Goal: Task Accomplishment & Management: Use online tool/utility

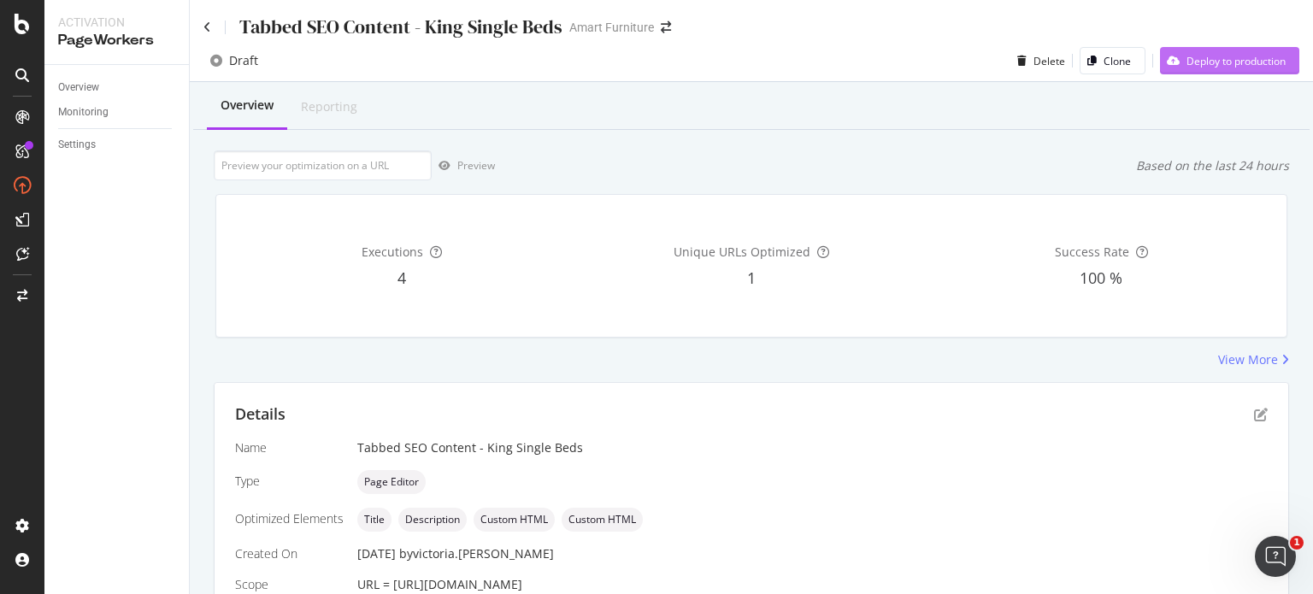
click at [1186, 62] on div "Deploy to production" at bounding box center [1235, 61] width 99 height 15
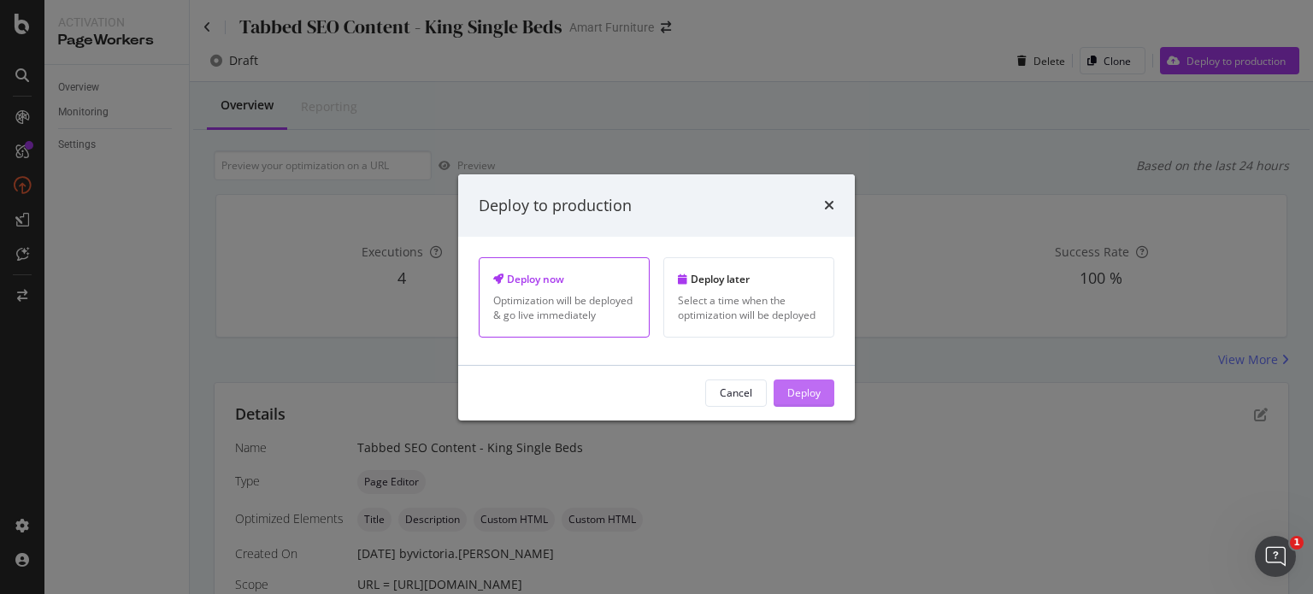
click at [820, 399] on div "Deploy" at bounding box center [803, 392] width 33 height 15
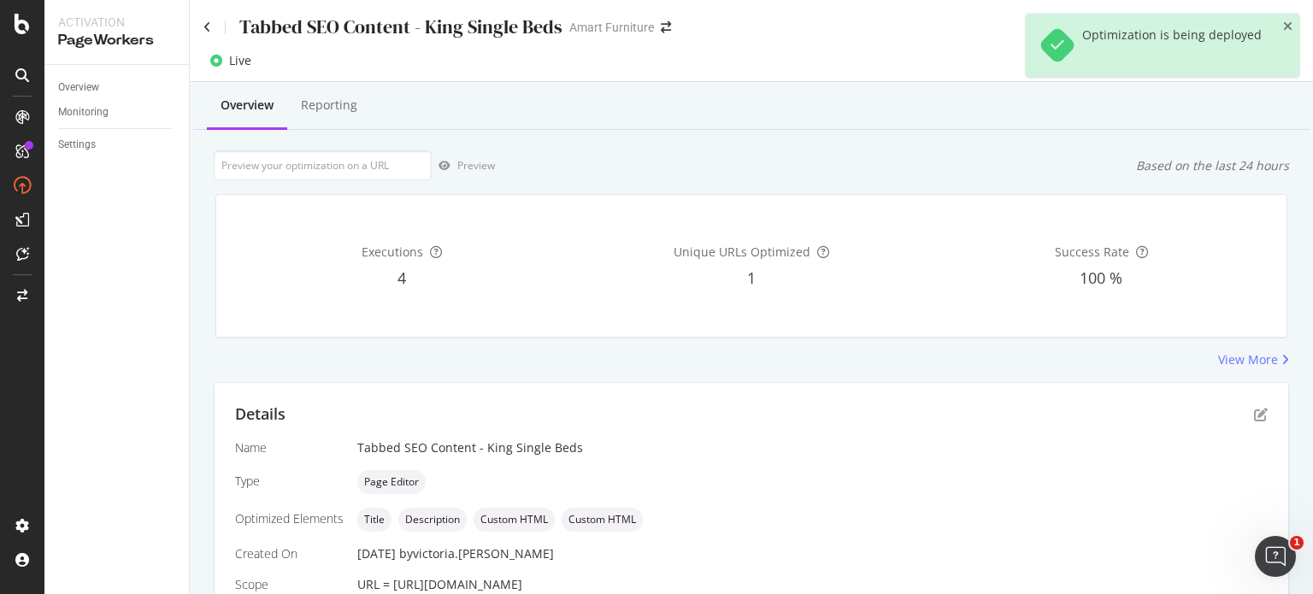
click at [214, 16] on div "Tabbed SEO Content - King Single Beds" at bounding box center [382, 27] width 359 height 26
click at [208, 26] on icon at bounding box center [207, 27] width 8 height 12
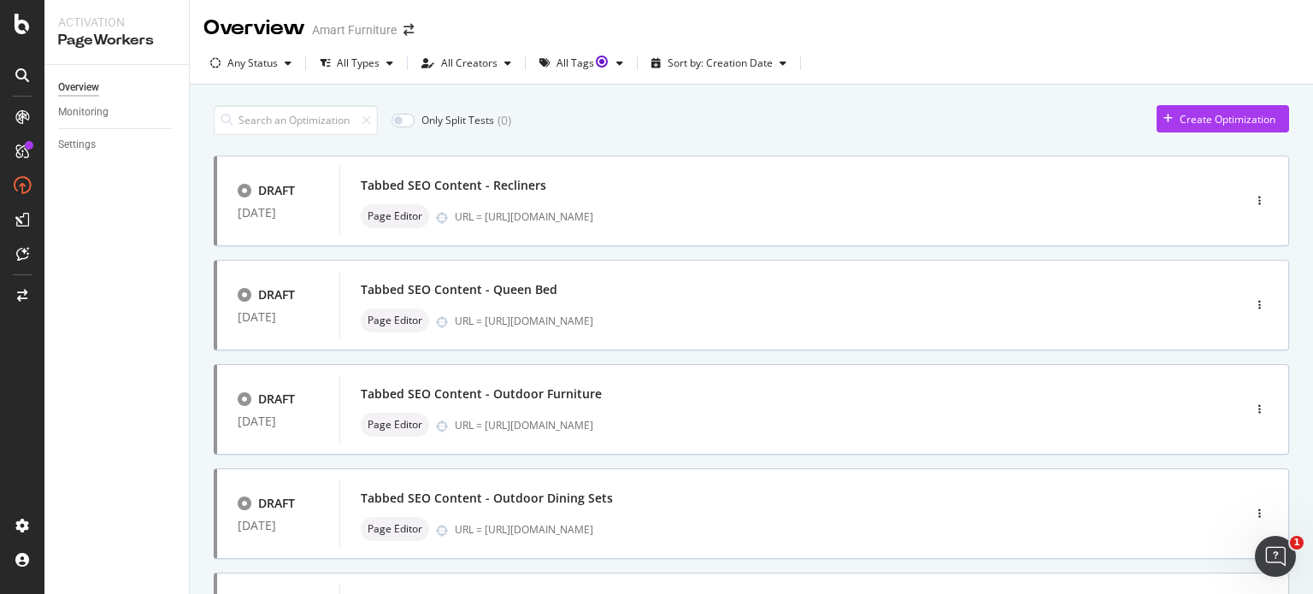
click at [779, 132] on div "Only Split Tests ( 0 ) Create Optimization" at bounding box center [751, 120] width 1075 height 30
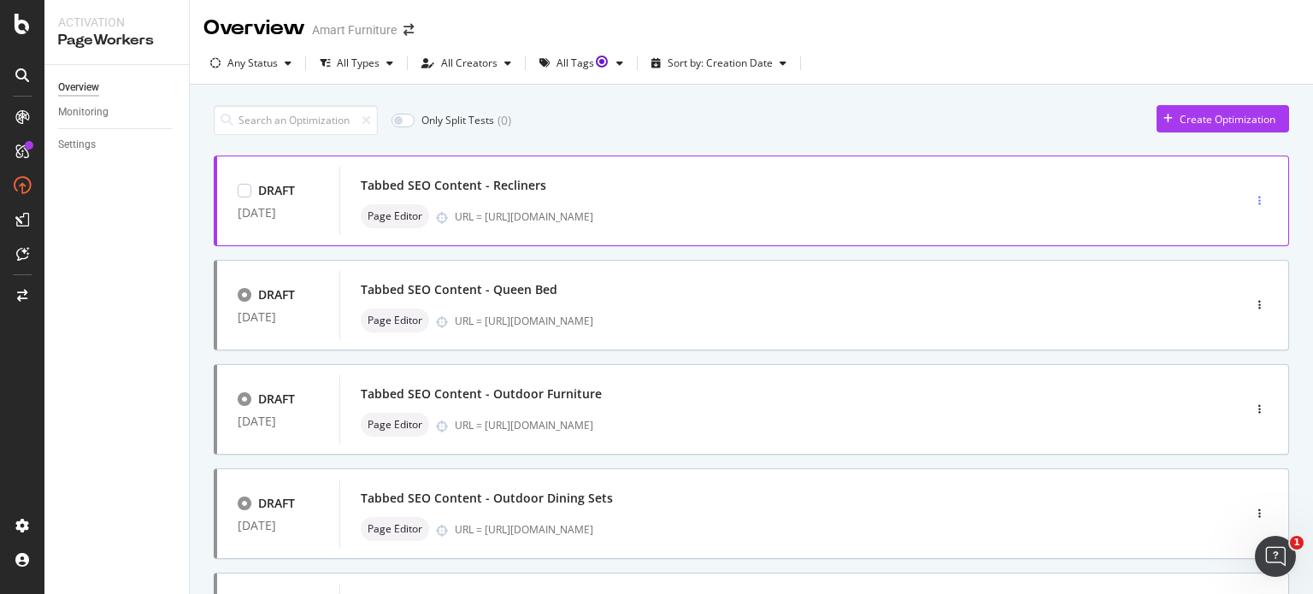
click at [1251, 203] on div "button" at bounding box center [1259, 201] width 16 height 10
click at [244, 191] on div at bounding box center [245, 191] width 14 height 14
click at [833, 233] on div "Tabbed SEO Content - Recliners Page Editor URL = [URL][DOMAIN_NAME]" at bounding box center [793, 201] width 908 height 68
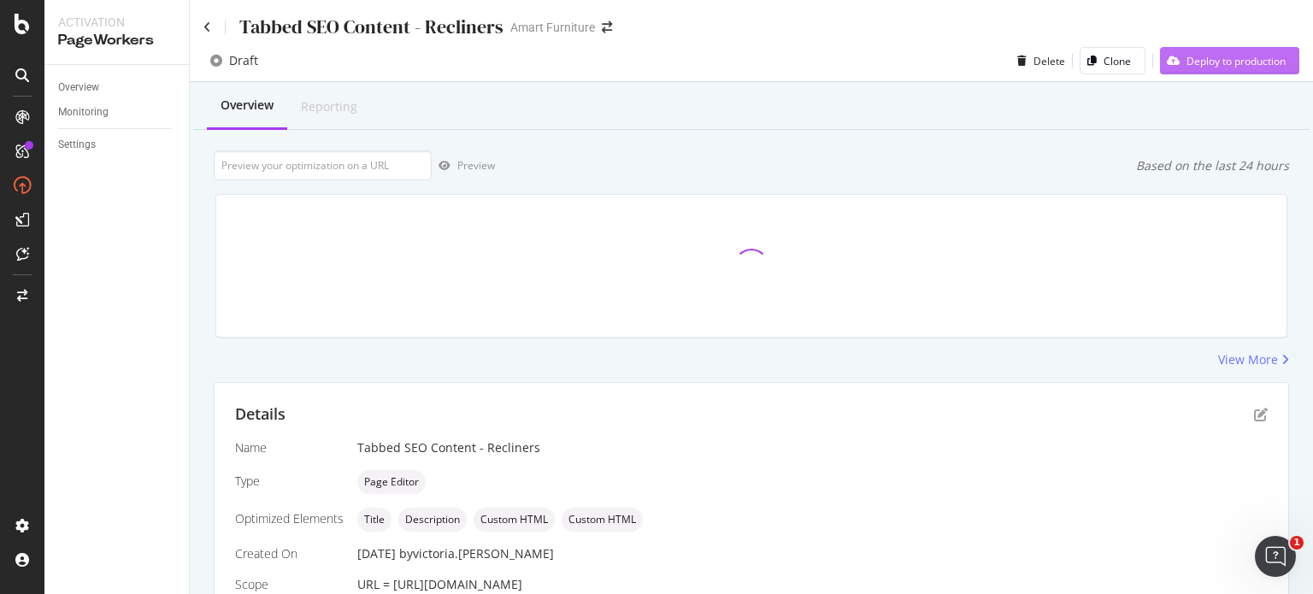
click at [1256, 56] on div "Deploy to production" at bounding box center [1235, 61] width 99 height 15
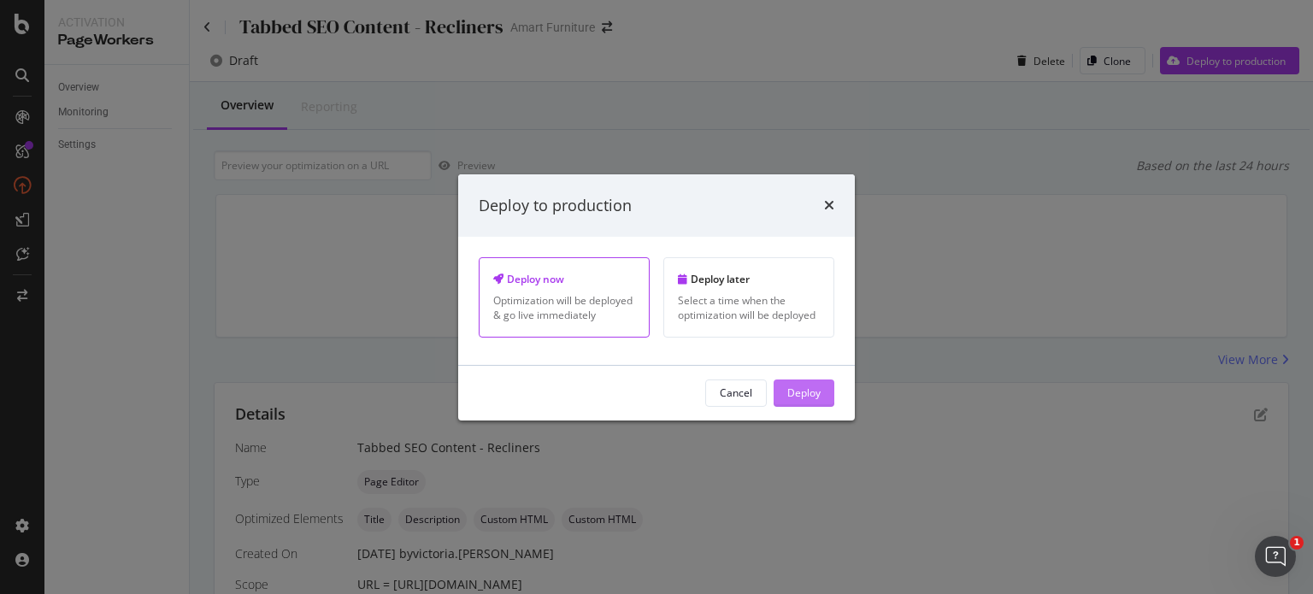
click at [803, 395] on div "Deploy" at bounding box center [803, 392] width 33 height 15
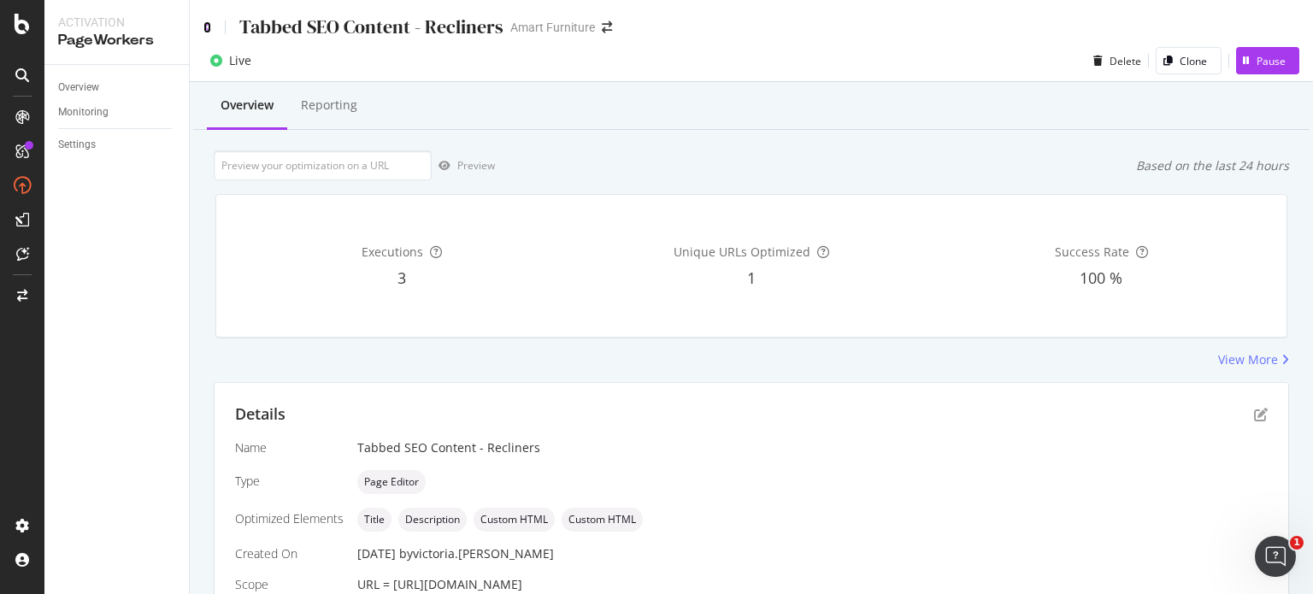
click at [205, 23] on icon at bounding box center [207, 27] width 8 height 12
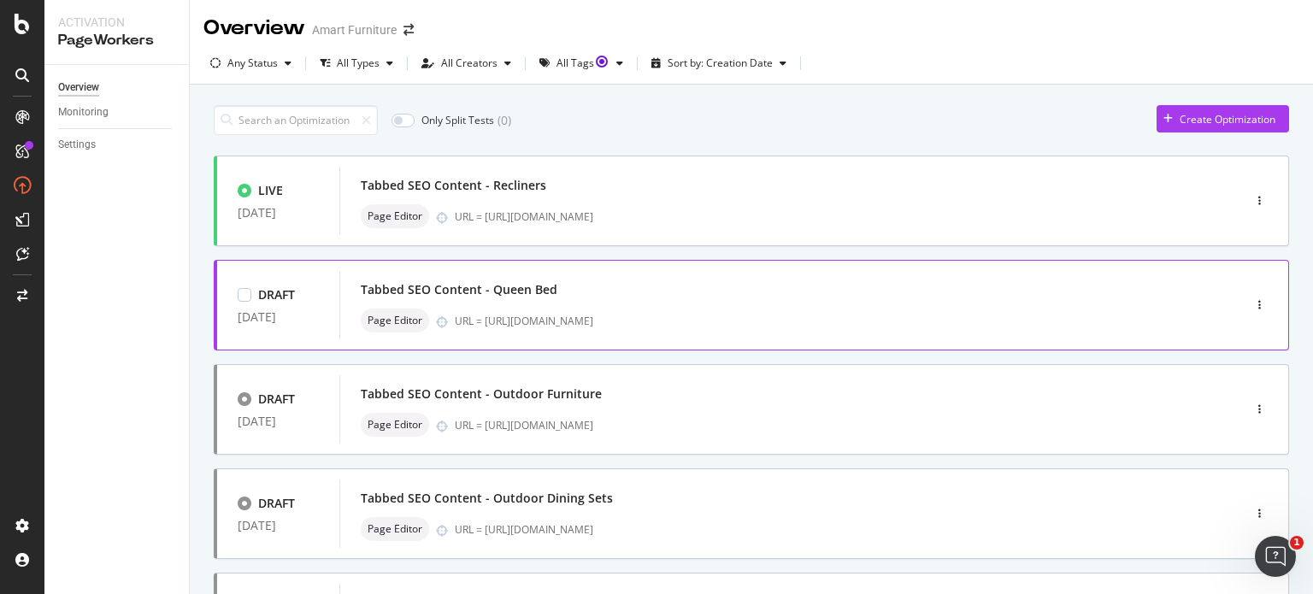
click at [394, 279] on div "Tabbed SEO Content - Queen Bed" at bounding box center [765, 290] width 809 height 24
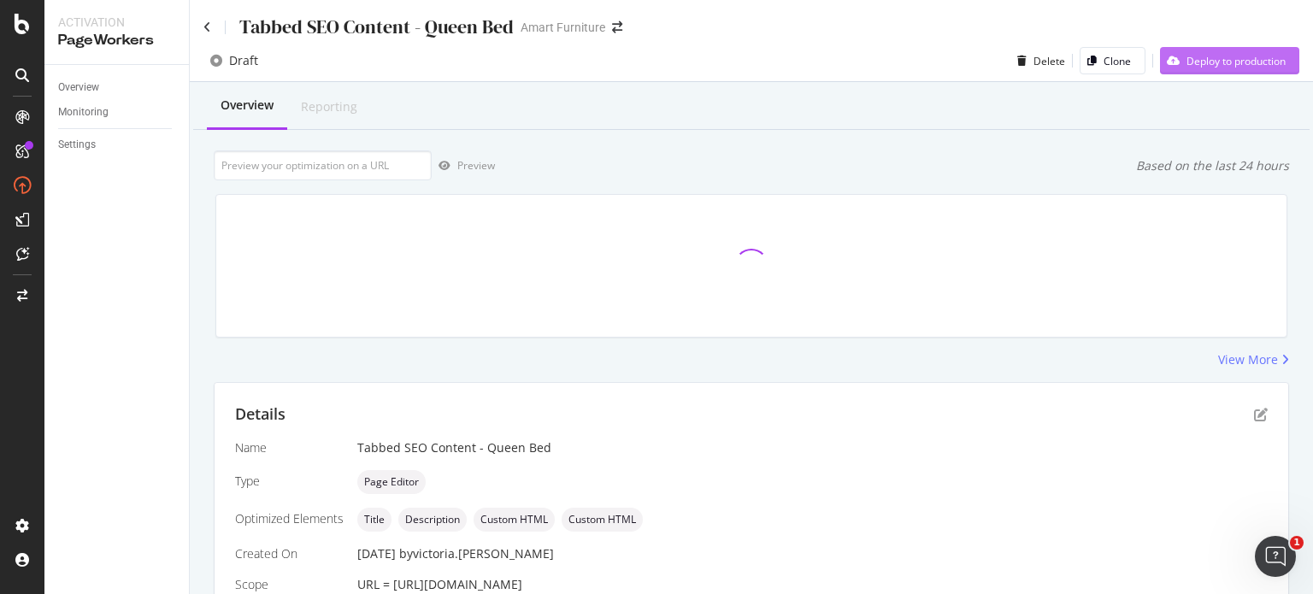
click at [1232, 66] on div "Deploy to production" at bounding box center [1235, 61] width 99 height 15
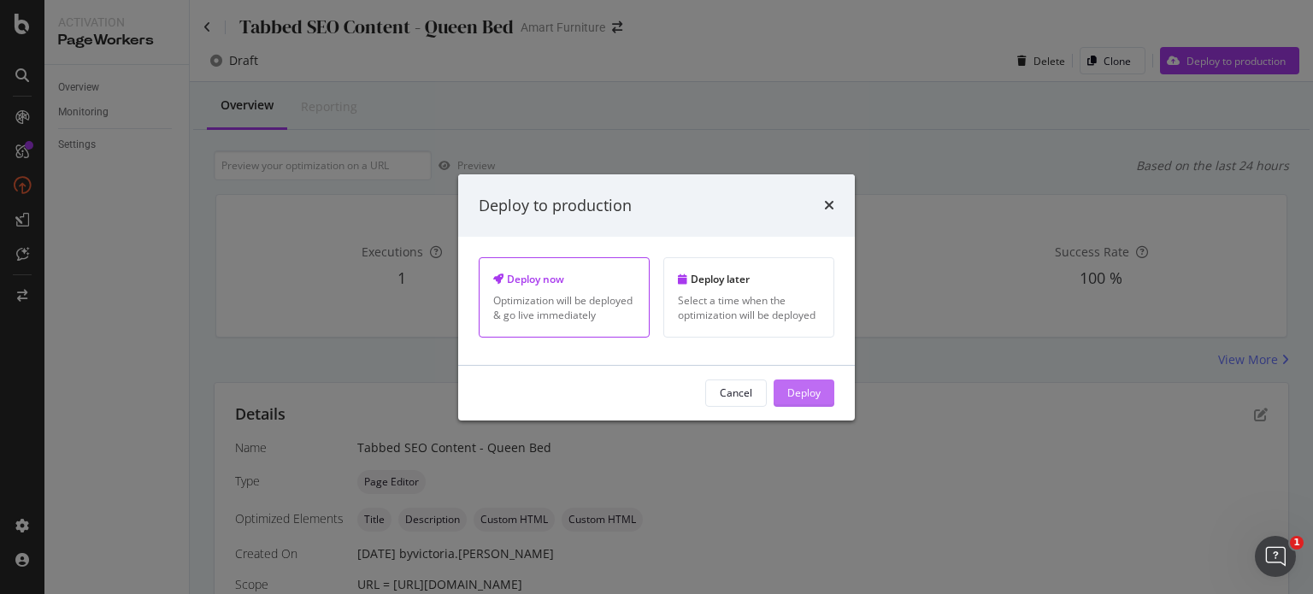
click at [818, 390] on div "Deploy" at bounding box center [803, 392] width 33 height 15
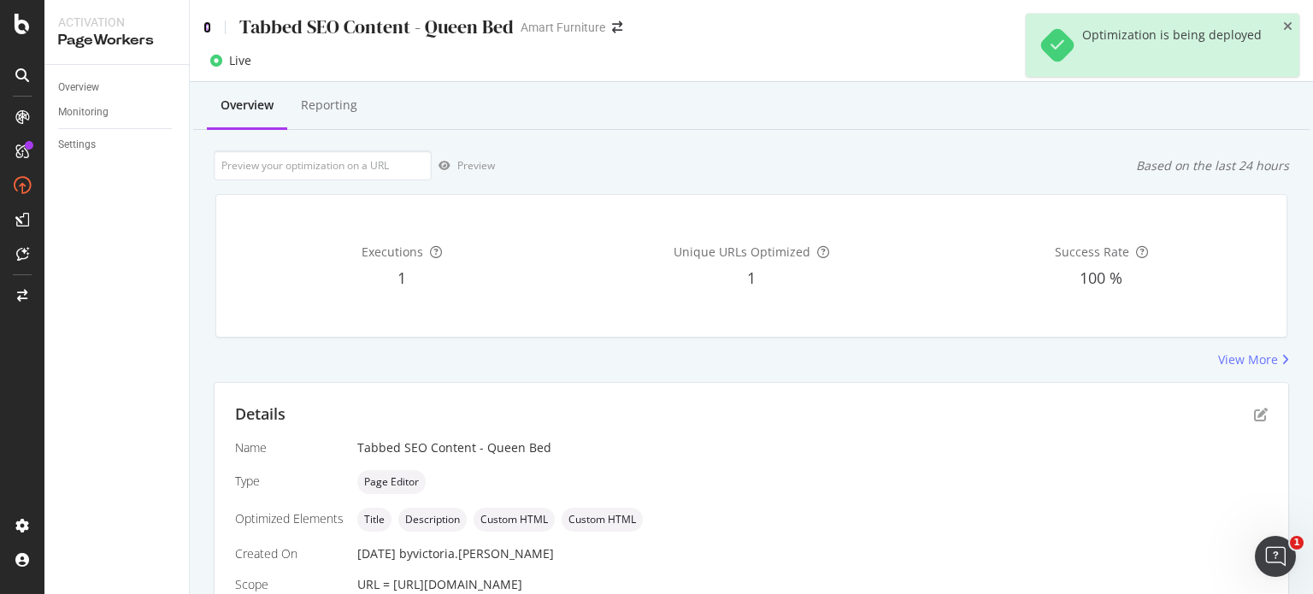
click at [208, 31] on icon at bounding box center [207, 27] width 8 height 12
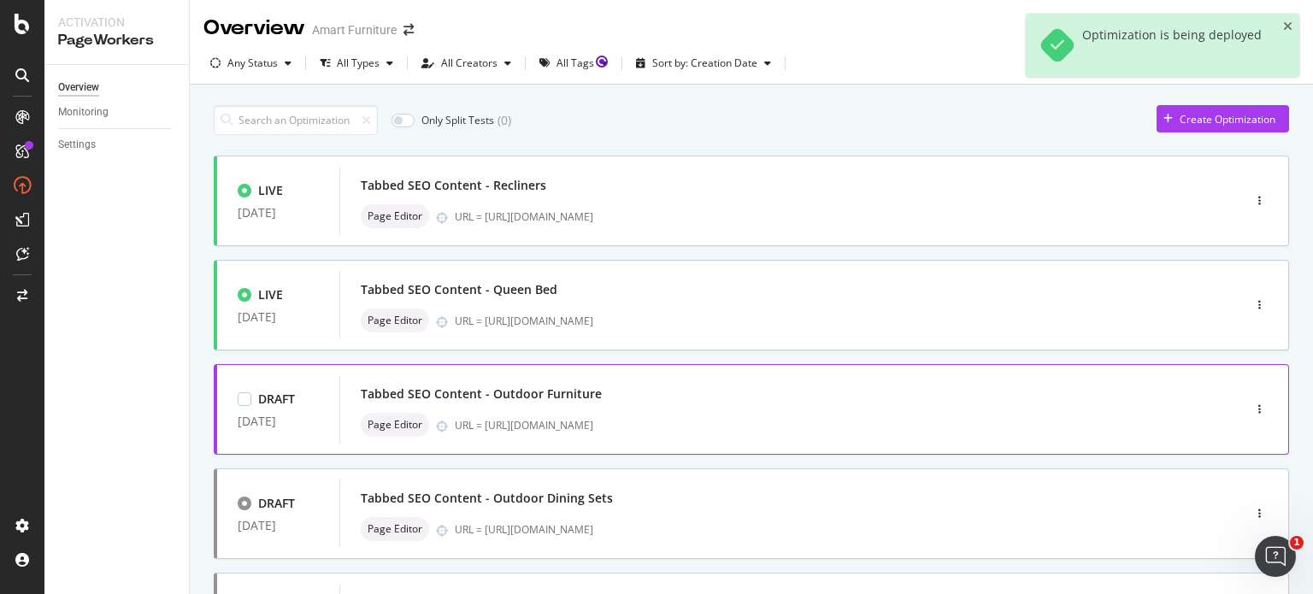
click at [303, 409] on div "DRAFT [DATE]" at bounding box center [278, 410] width 81 height 38
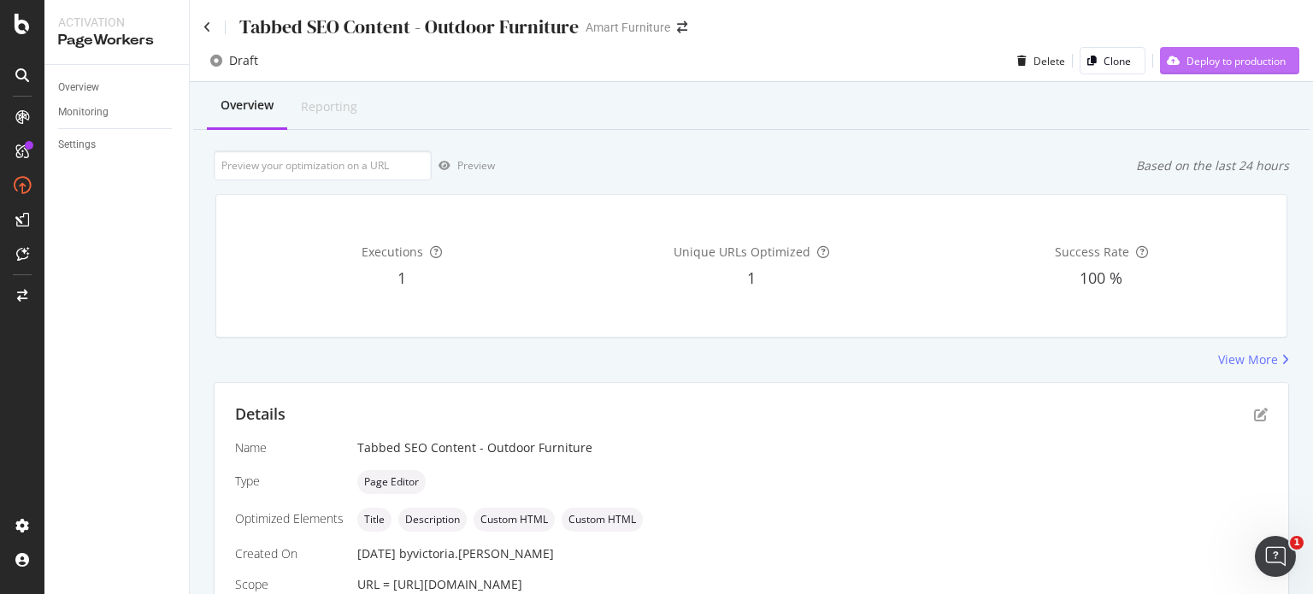
click at [1253, 65] on div "Deploy to production" at bounding box center [1235, 61] width 99 height 15
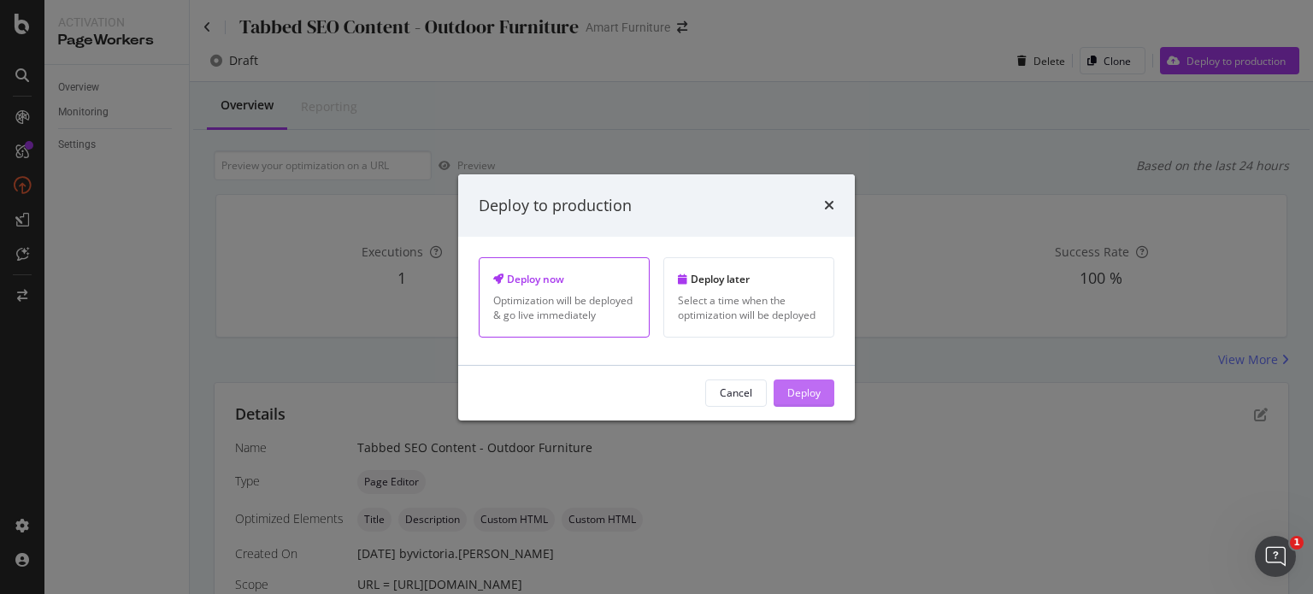
click at [810, 397] on div "Deploy" at bounding box center [803, 392] width 33 height 15
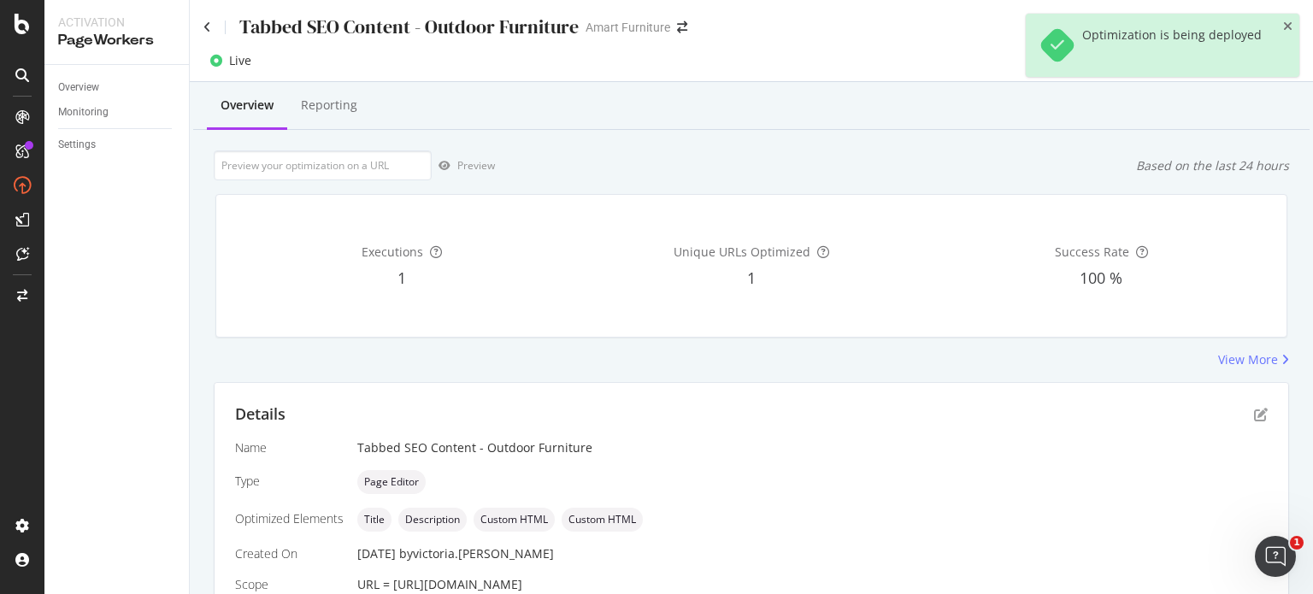
click at [206, 20] on div "Tabbed SEO Content - Outdoor Furniture" at bounding box center [390, 27] width 375 height 26
click at [204, 26] on icon at bounding box center [207, 27] width 8 height 12
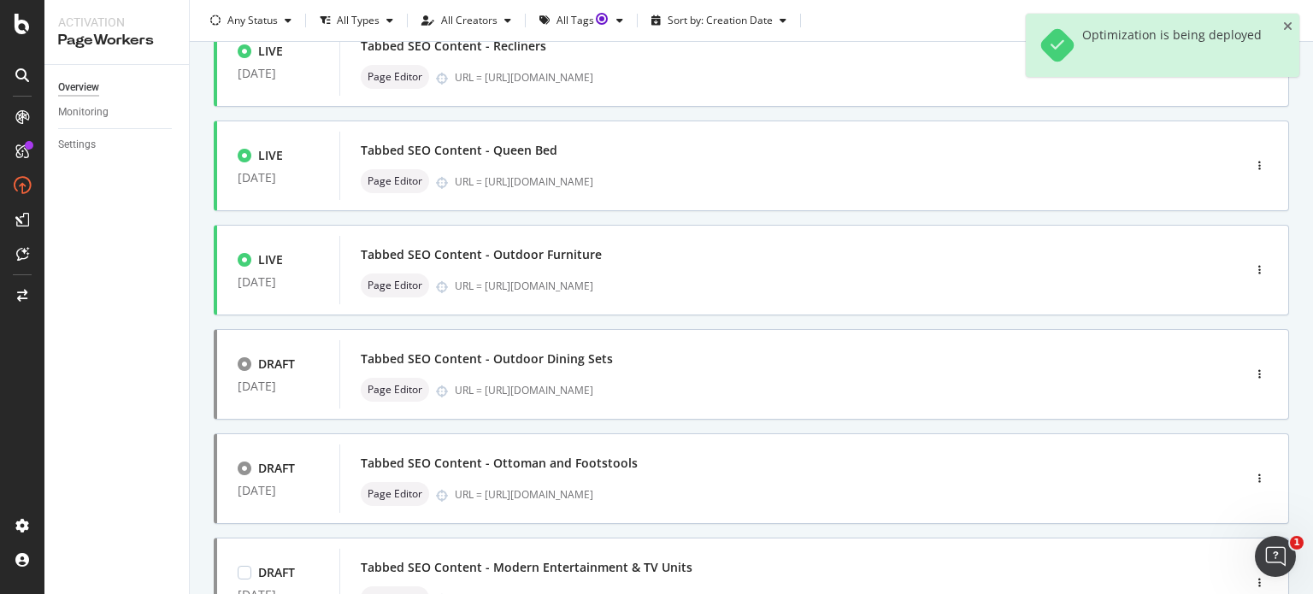
scroll to position [427, 0]
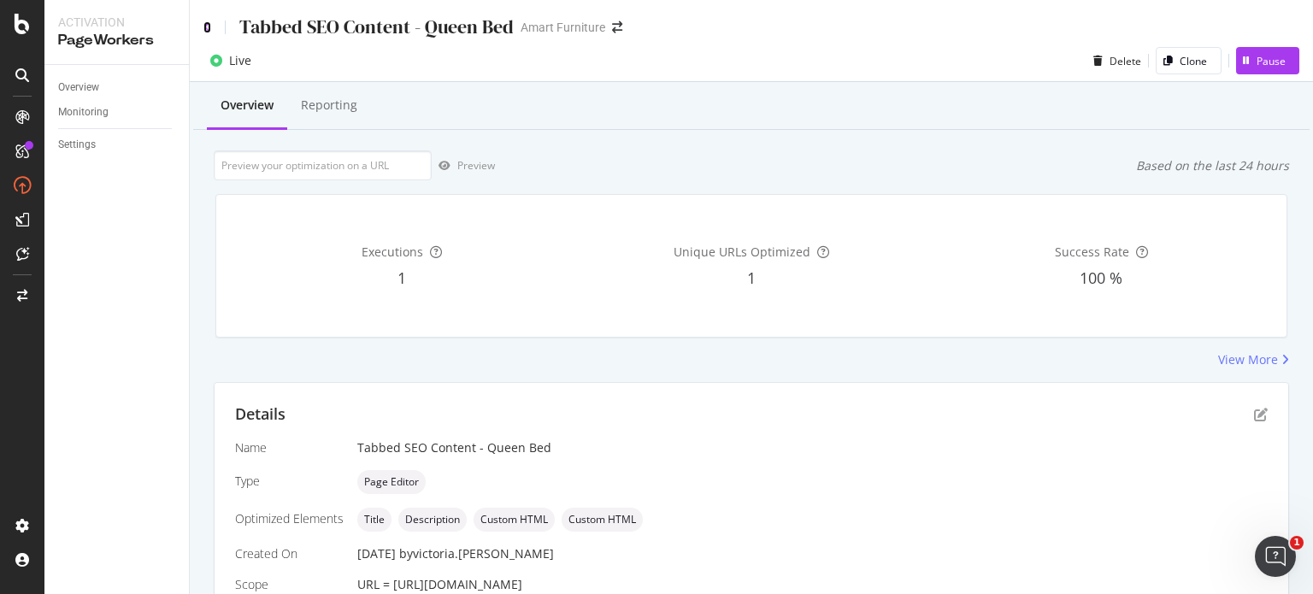
click at [207, 26] on icon at bounding box center [207, 27] width 8 height 12
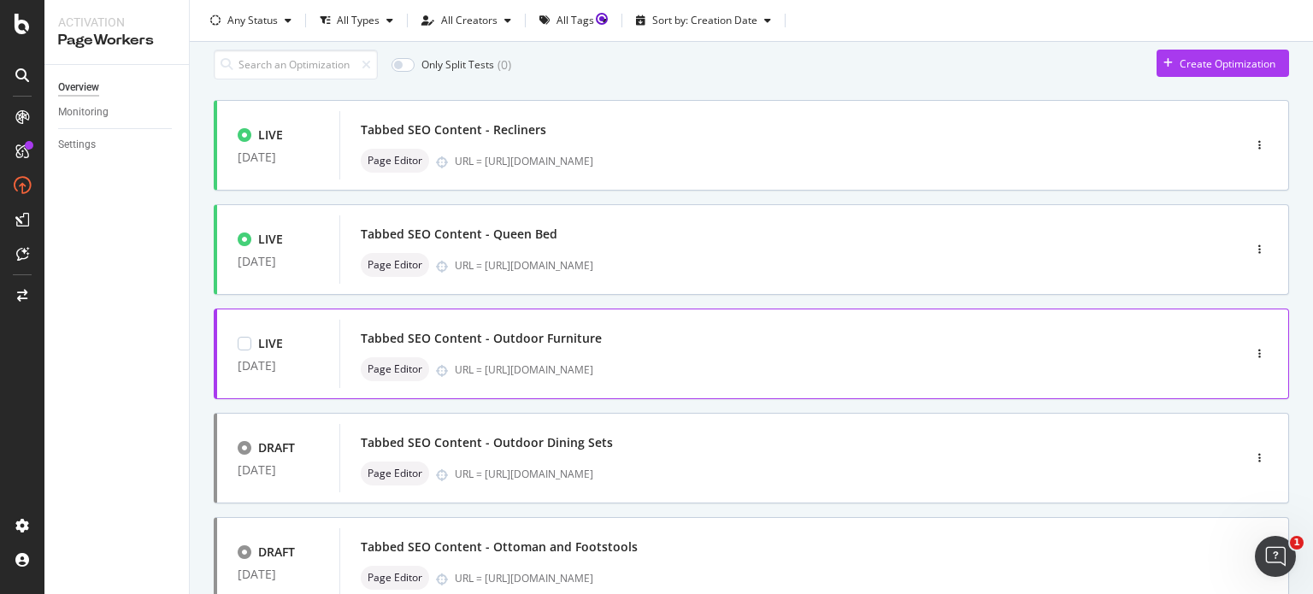
scroll to position [85, 0]
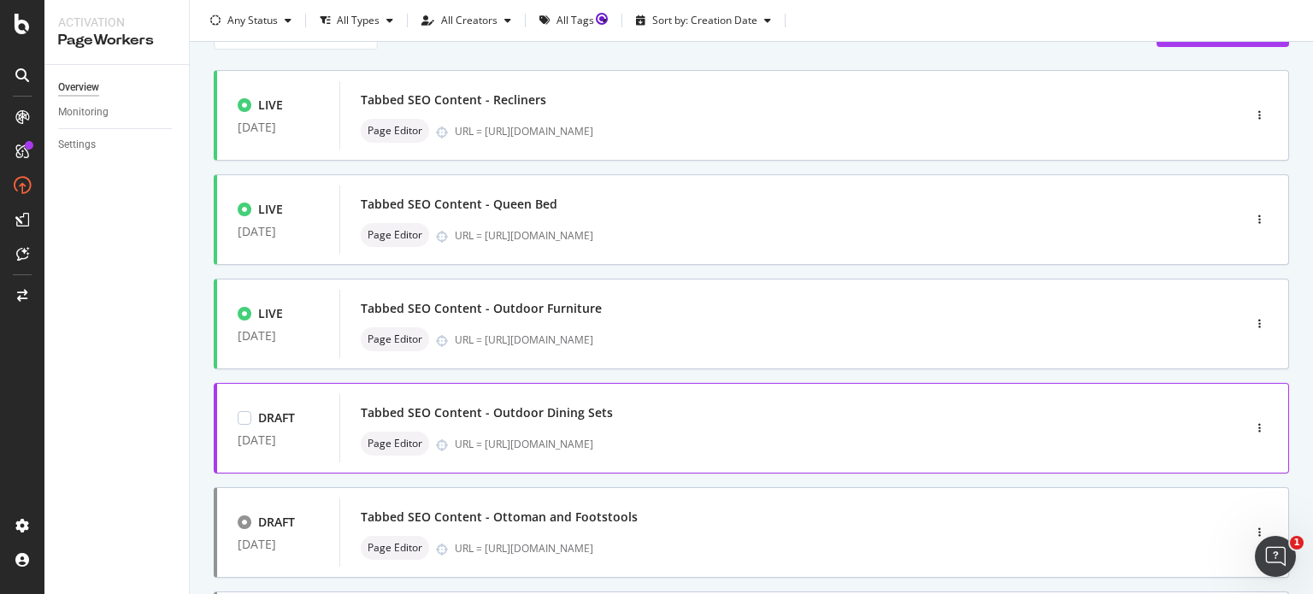
click at [525, 412] on div "Tabbed SEO Content - Outdoor Dining Sets" at bounding box center [487, 412] width 252 height 17
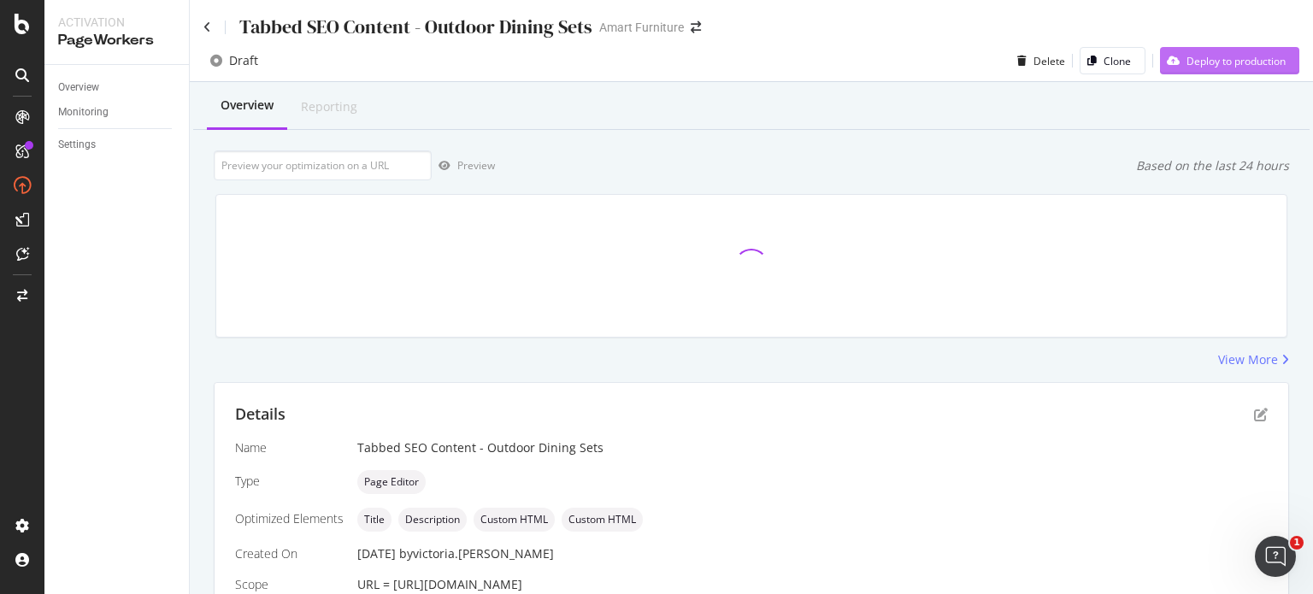
click at [1234, 68] on div "Deploy to production" at bounding box center [1235, 61] width 99 height 15
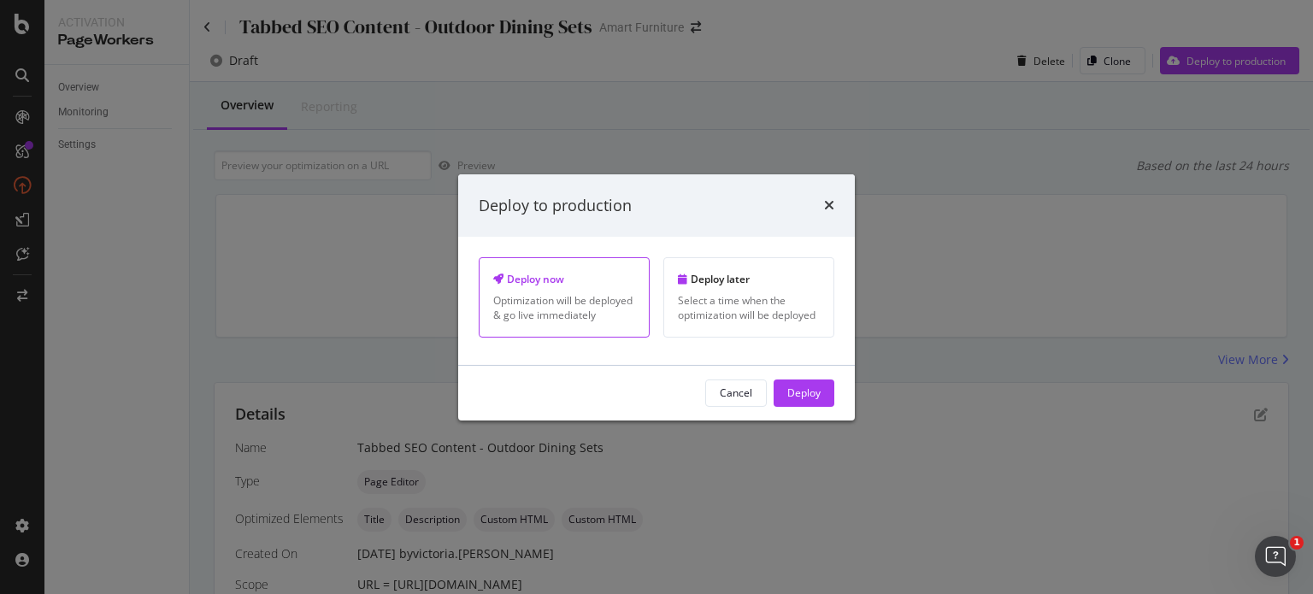
click at [820, 390] on div "Deploy" at bounding box center [803, 392] width 33 height 15
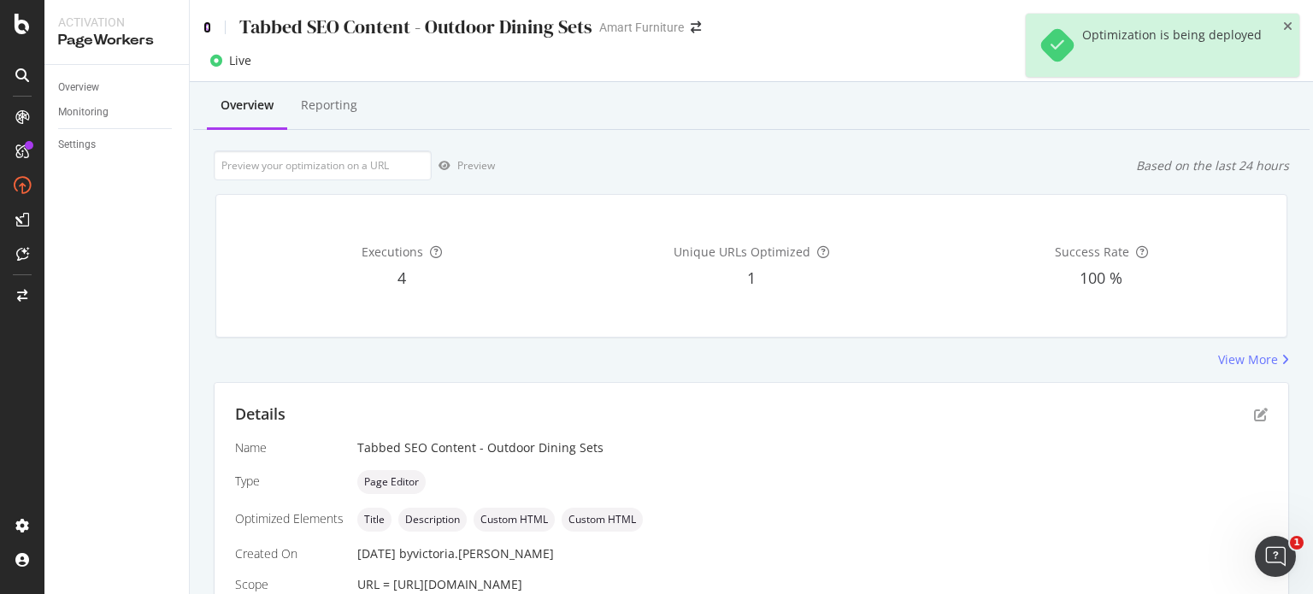
click at [208, 25] on icon at bounding box center [207, 27] width 8 height 12
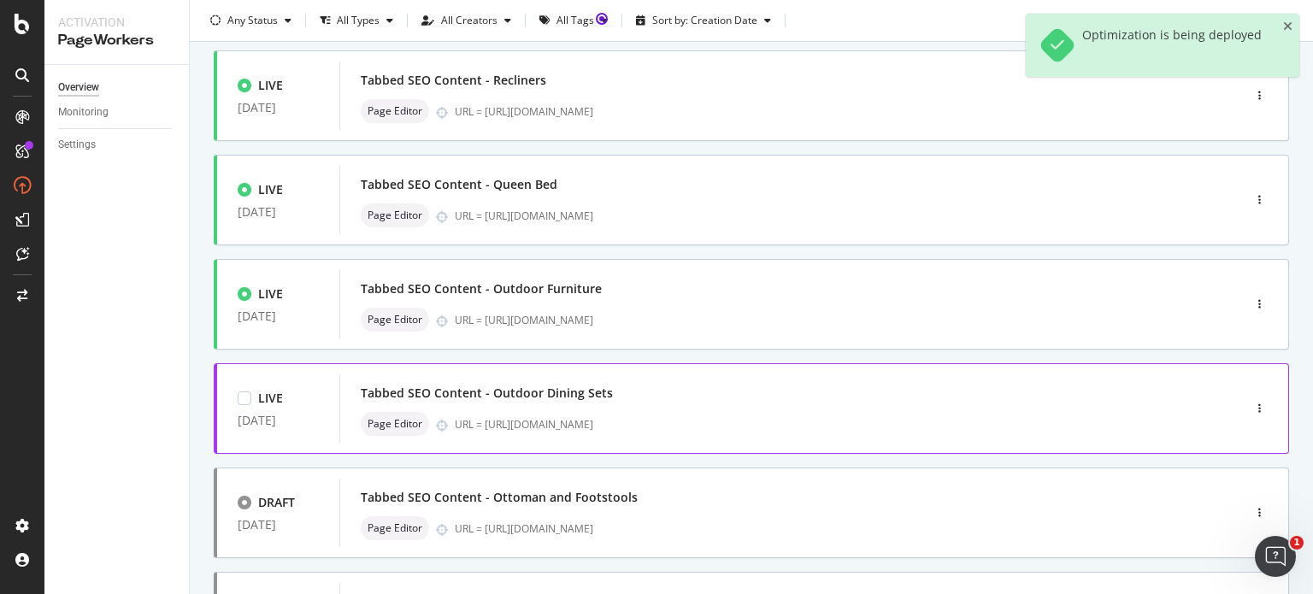
scroll to position [256, 0]
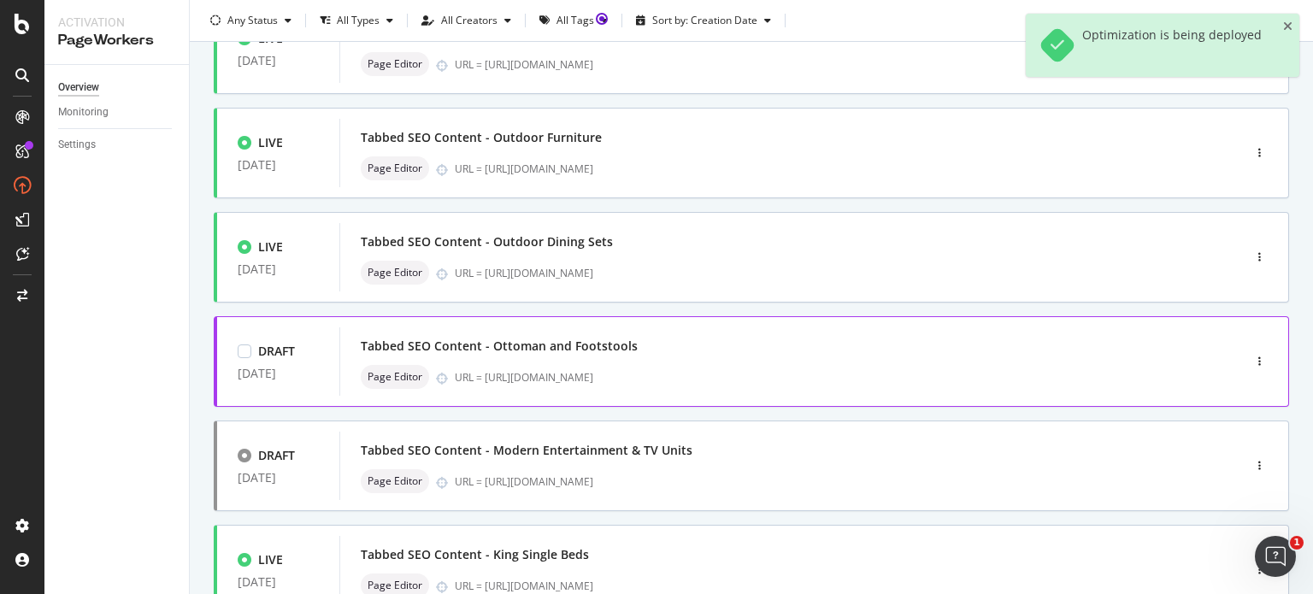
click at [521, 344] on div "Tabbed SEO Content - Ottoman and Footstools" at bounding box center [499, 346] width 277 height 17
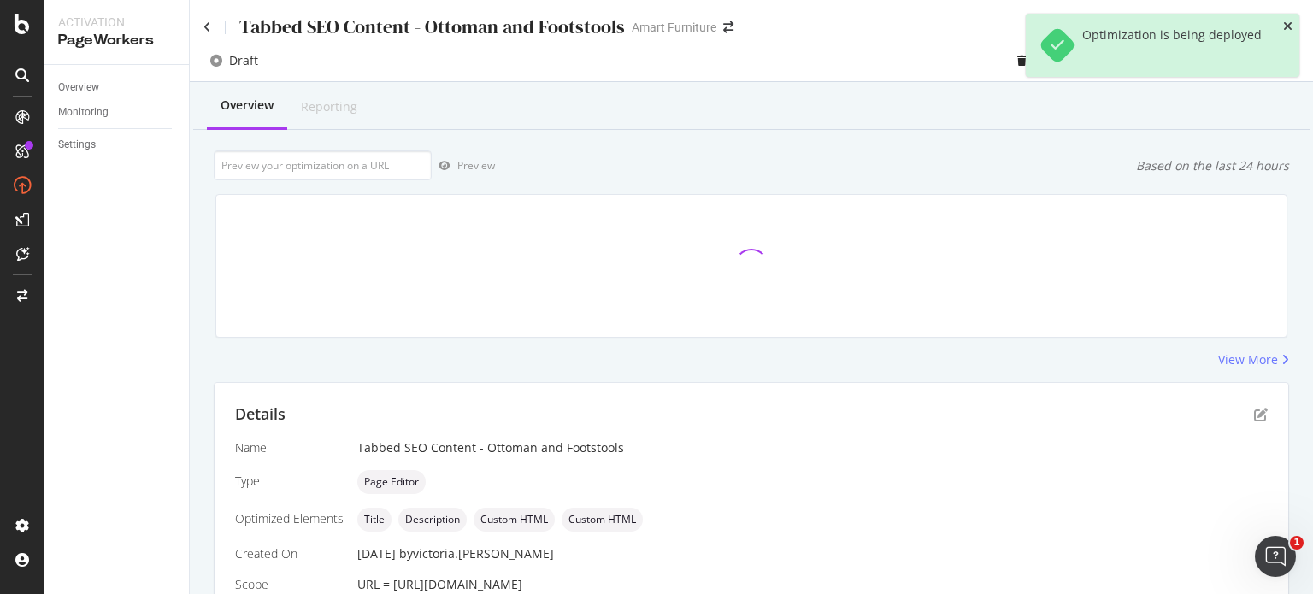
click at [1286, 22] on icon "close toast" at bounding box center [1287, 27] width 9 height 12
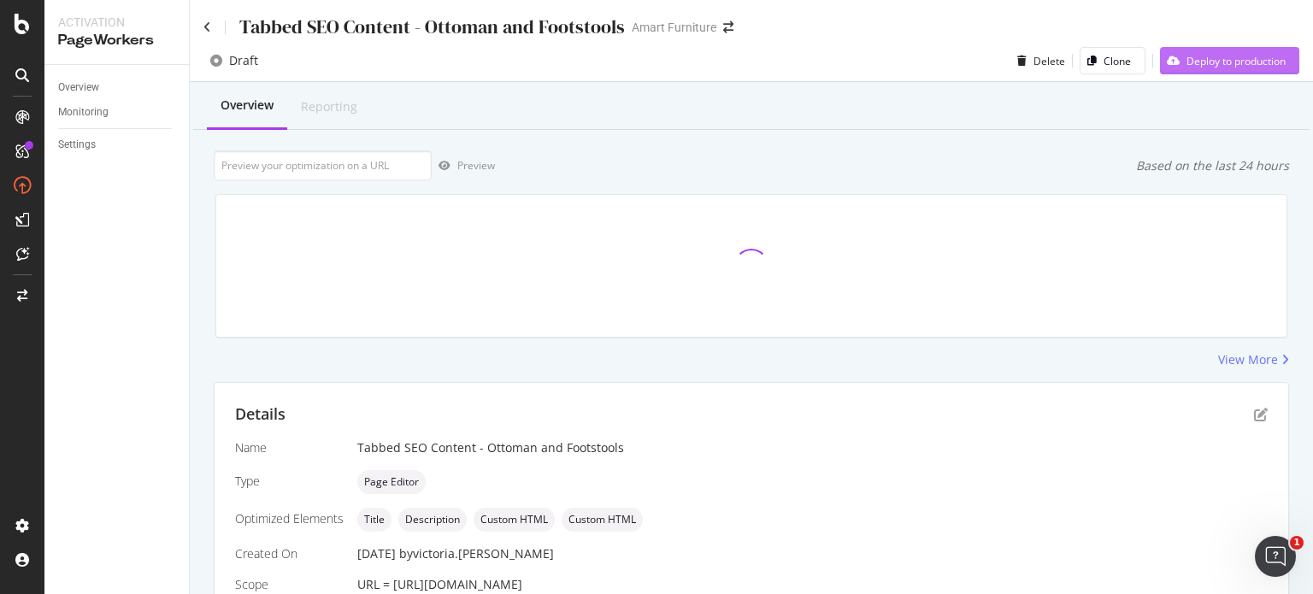
click at [1242, 62] on div "Deploy to production" at bounding box center [1235, 61] width 99 height 15
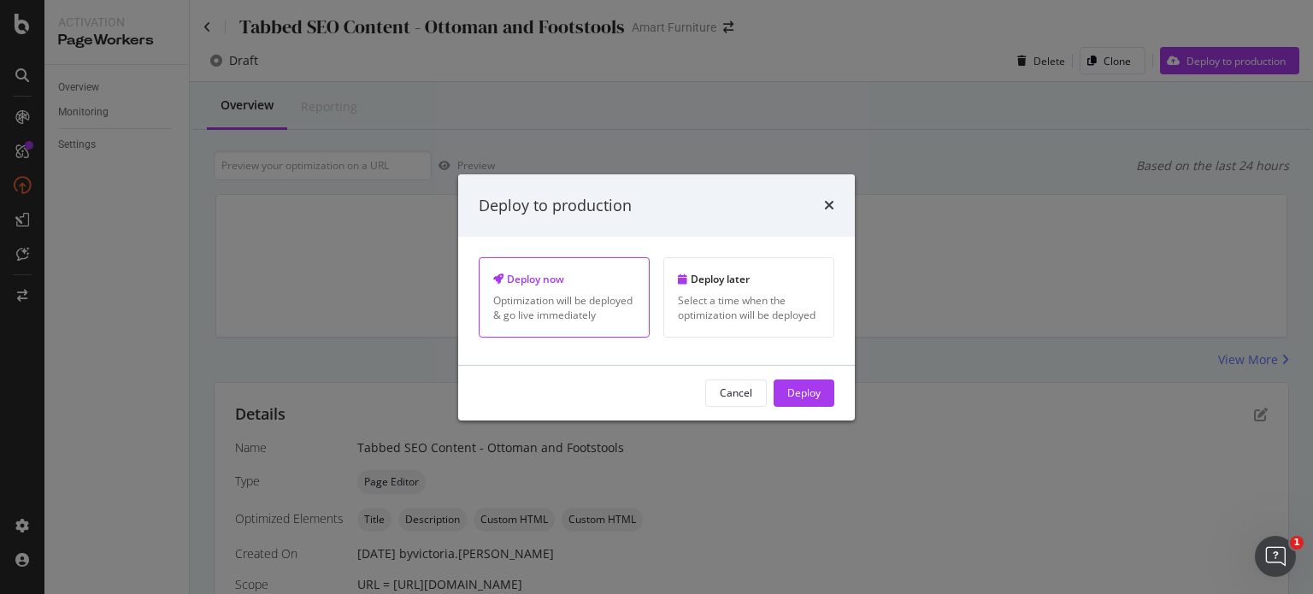
click at [821, 387] on button "Deploy" at bounding box center [804, 392] width 61 height 27
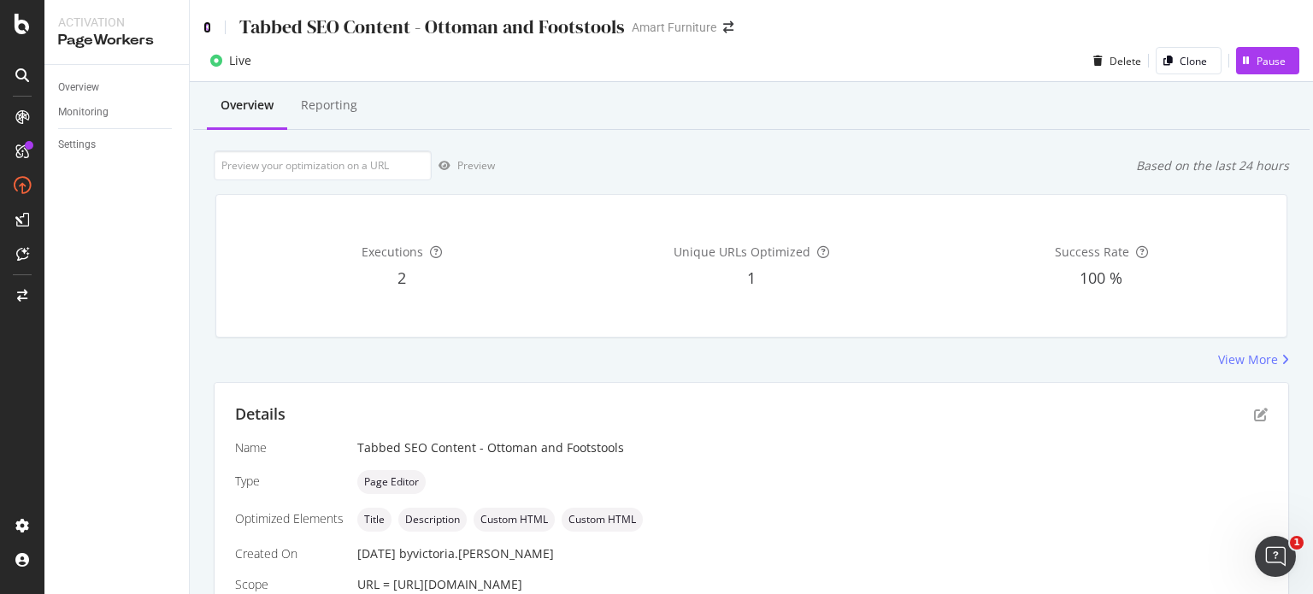
click at [209, 23] on icon at bounding box center [207, 27] width 8 height 12
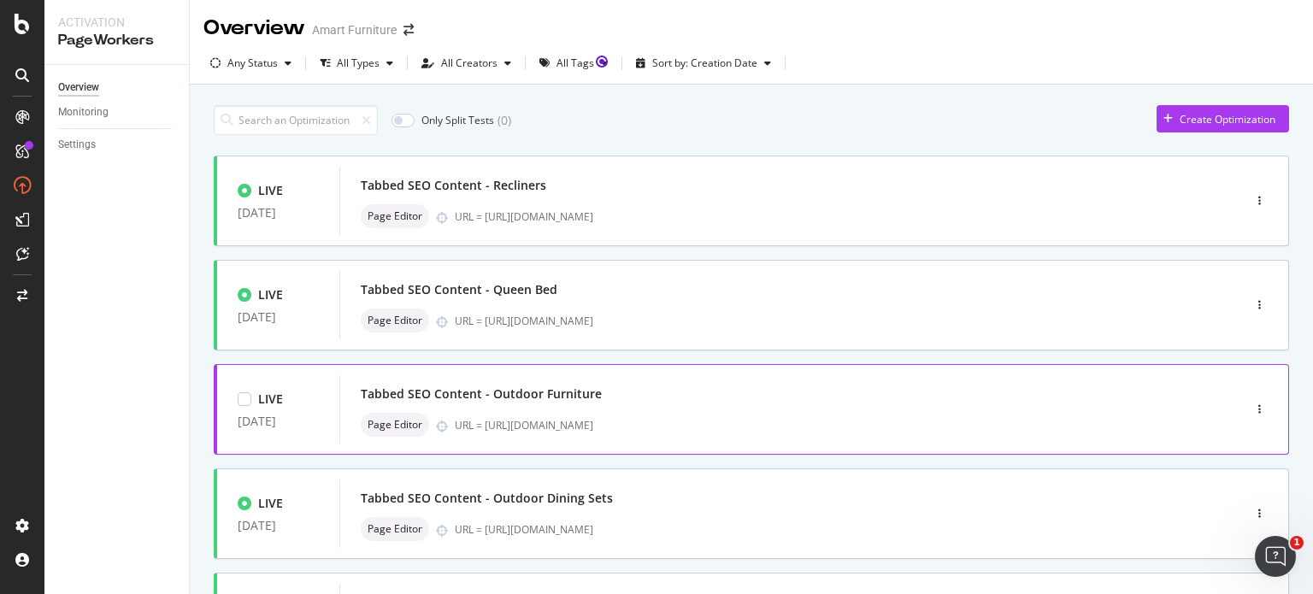
scroll to position [342, 0]
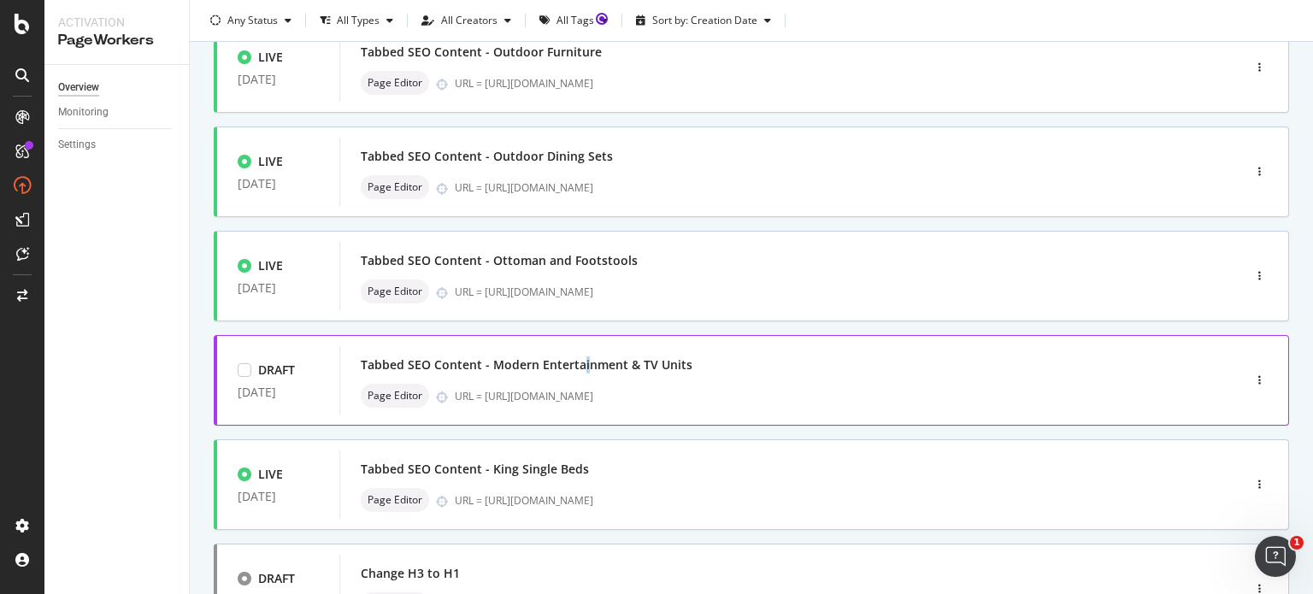
click at [581, 366] on div "Tabbed SEO Content - Modern Entertainment & TV Units" at bounding box center [527, 364] width 332 height 17
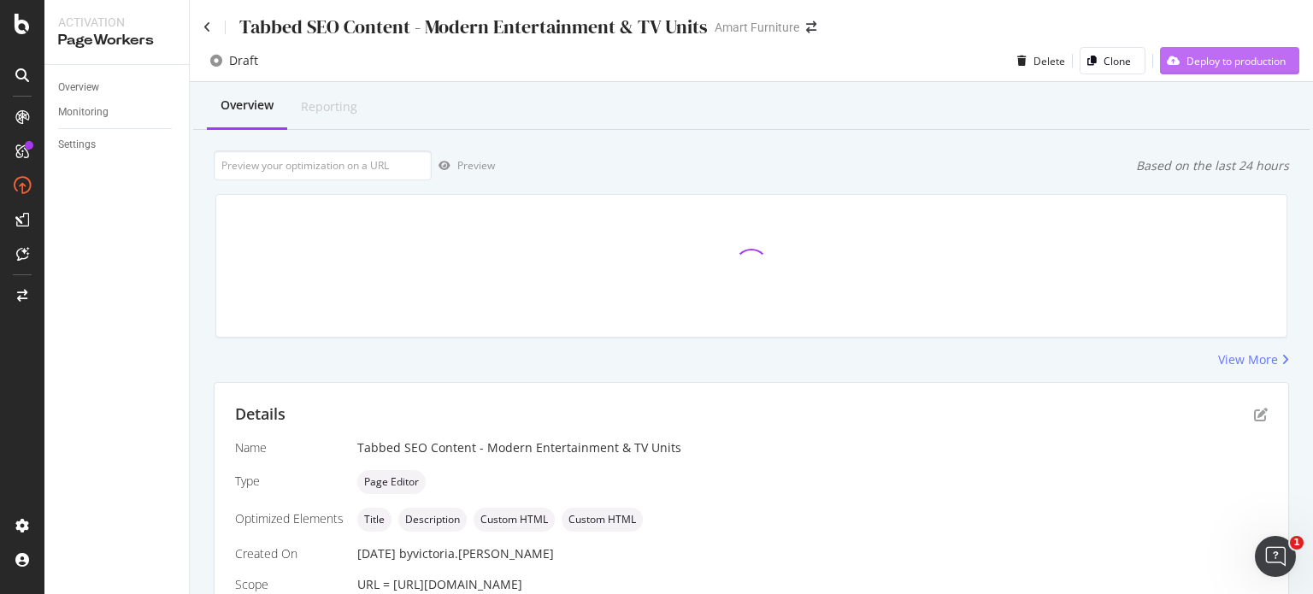
click at [1197, 68] on div "Deploy to production" at bounding box center [1235, 61] width 99 height 15
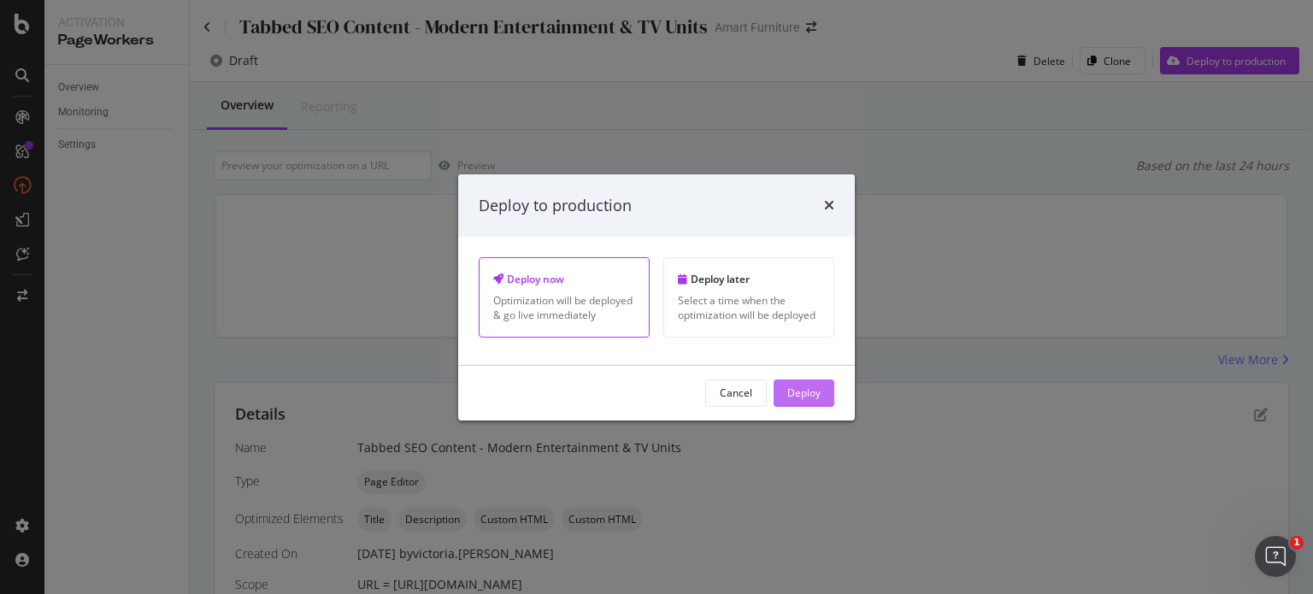
click at [799, 398] on div "Deploy" at bounding box center [803, 392] width 33 height 15
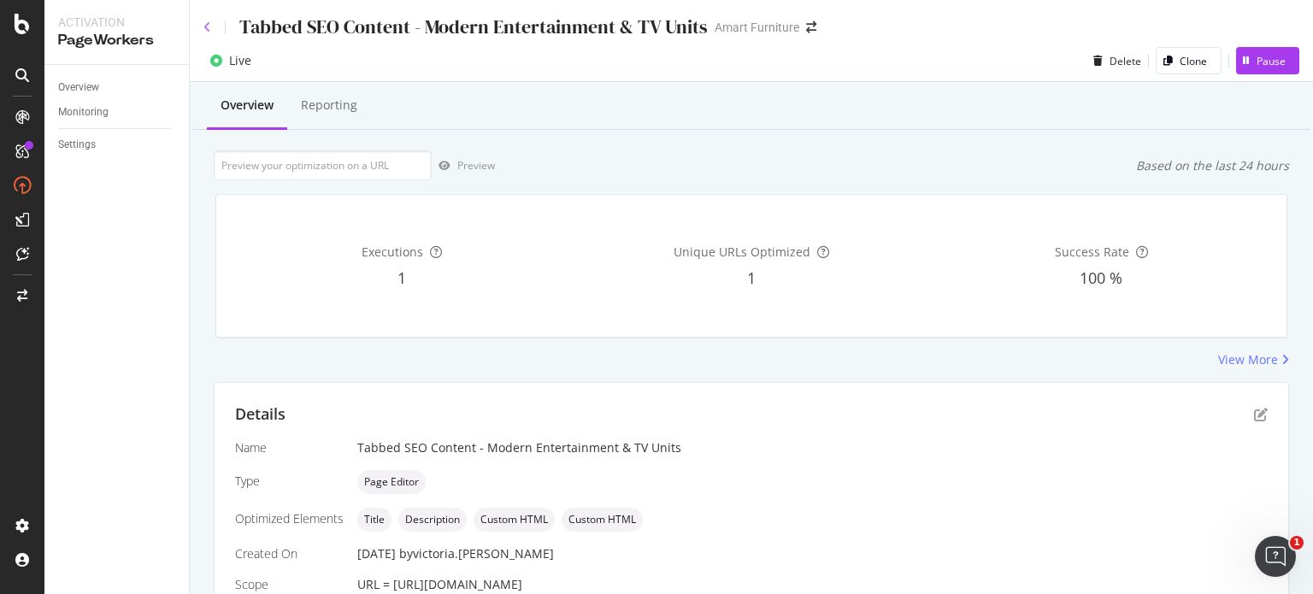
click at [203, 24] on div "Tabbed SEO Content - Modern Entertainment & TV Units Amart Furniture" at bounding box center [751, 20] width 1123 height 40
click at [209, 30] on icon at bounding box center [207, 27] width 8 height 12
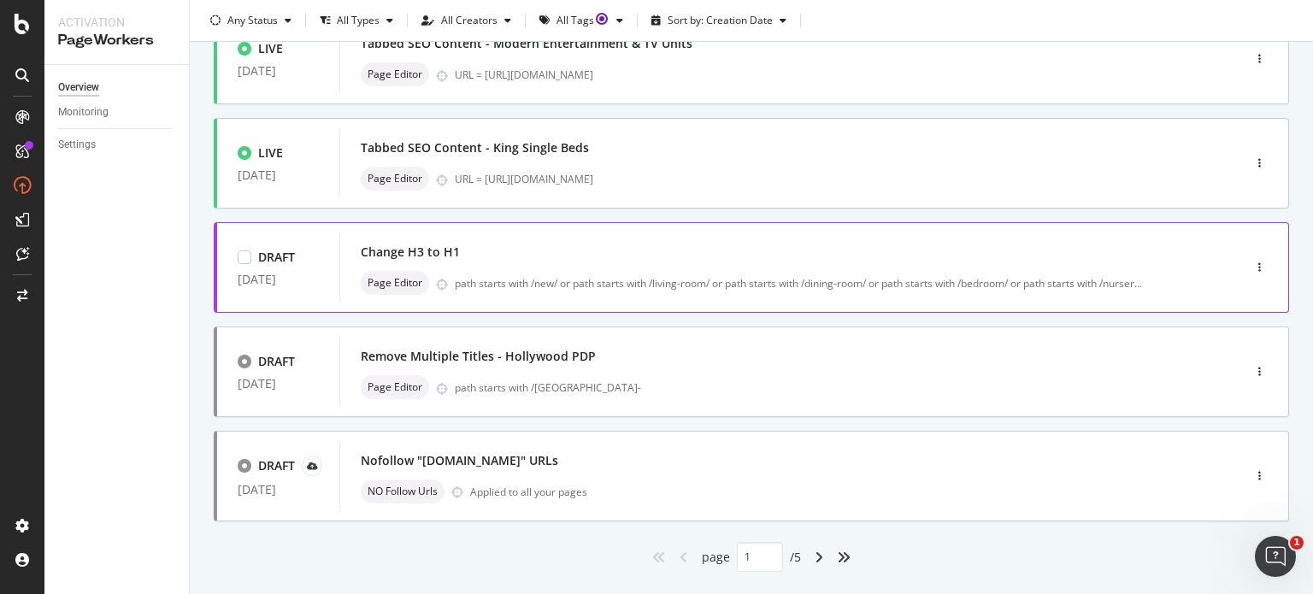
scroll to position [684, 0]
